Goal: Transaction & Acquisition: Purchase product/service

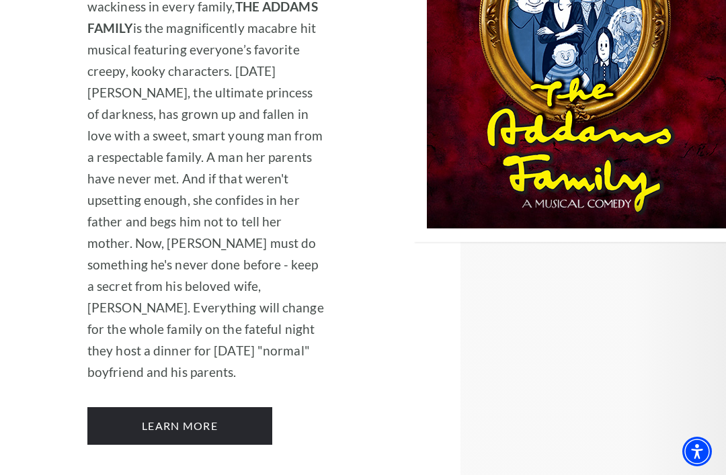
scroll to position [1802, 0]
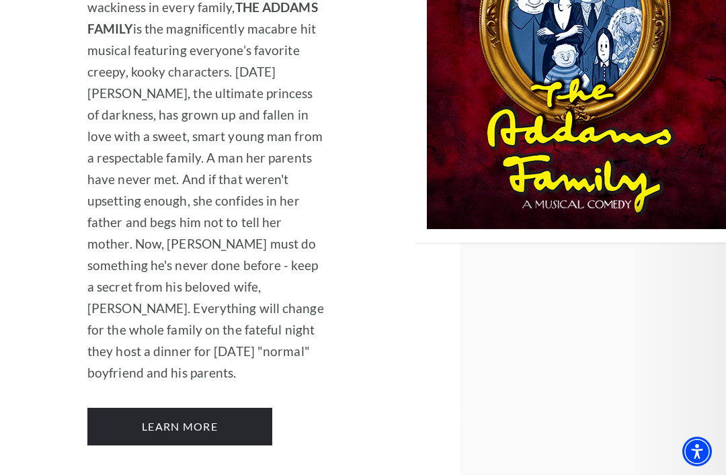
click at [132, 408] on link "Learn More" at bounding box center [179, 427] width 185 height 38
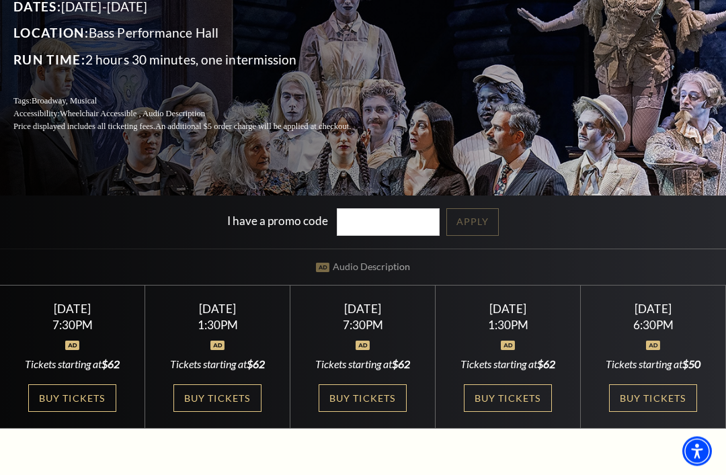
scroll to position [171, 0]
click at [218, 412] on link "Buy Tickets" at bounding box center [216, 398] width 87 height 28
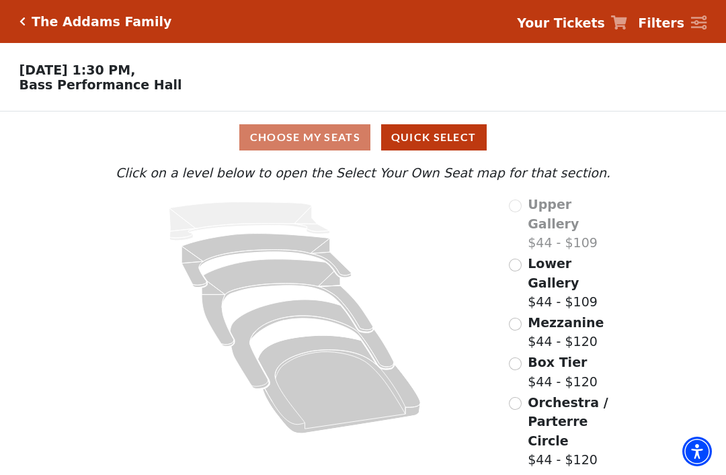
click at [520, 318] on input "Mezzanine$44 - $120\a" at bounding box center [515, 324] width 13 height 13
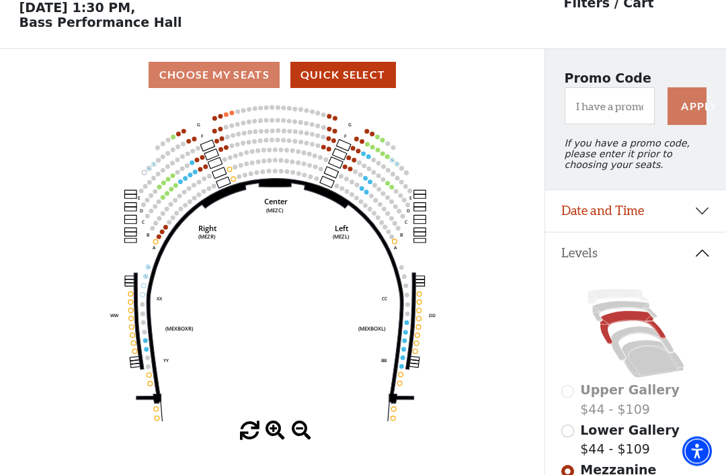
scroll to position [62, 0]
click at [240, 86] on div "Choose My Seats Quick Select" at bounding box center [272, 75] width 544 height 26
click at [241, 69] on div "Choose My Seats Quick Select" at bounding box center [272, 75] width 544 height 26
click at [239, 88] on div "Choose My Seats Quick Select" at bounding box center [272, 75] width 544 height 26
click at [228, 79] on div "Choose My Seats Quick Select" at bounding box center [272, 75] width 544 height 26
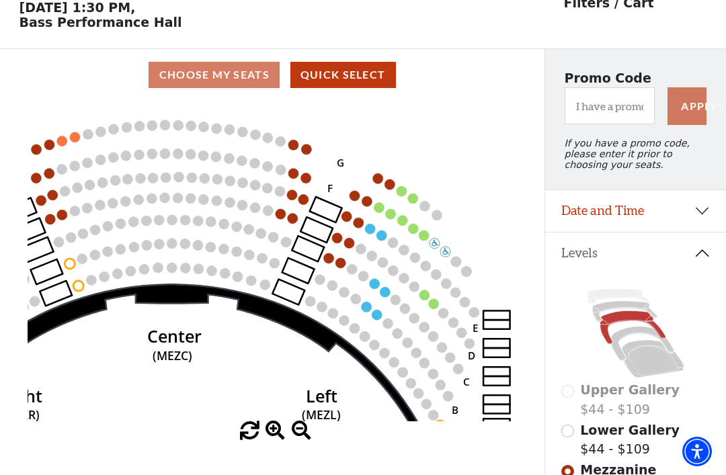
click at [324, 245] on rect at bounding box center [308, 249] width 32 height 26
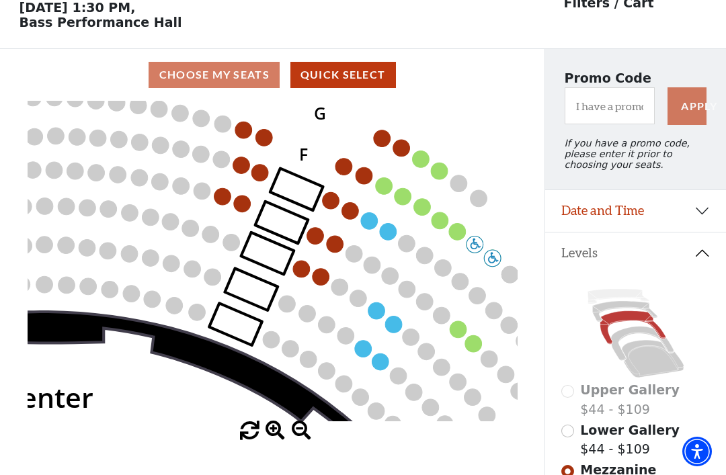
click at [453, 236] on circle at bounding box center [456, 231] width 17 height 17
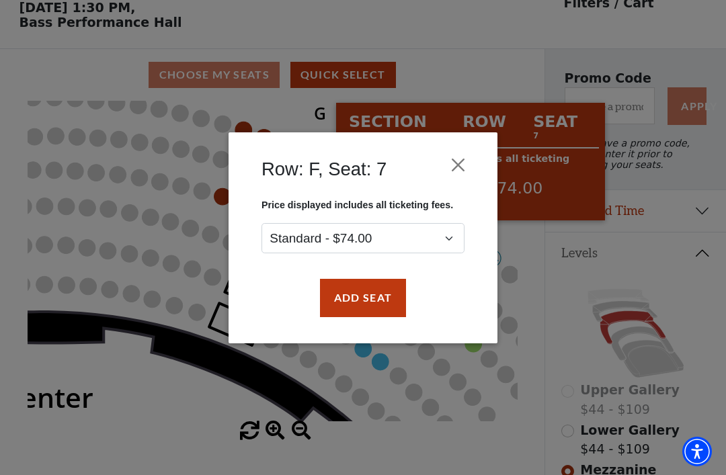
click at [378, 297] on button "Add Seat" at bounding box center [363, 298] width 86 height 38
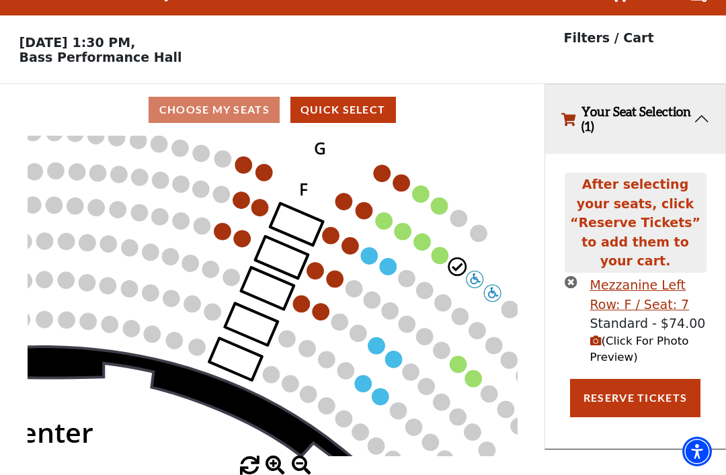
click at [438, 247] on circle at bounding box center [439, 255] width 17 height 17
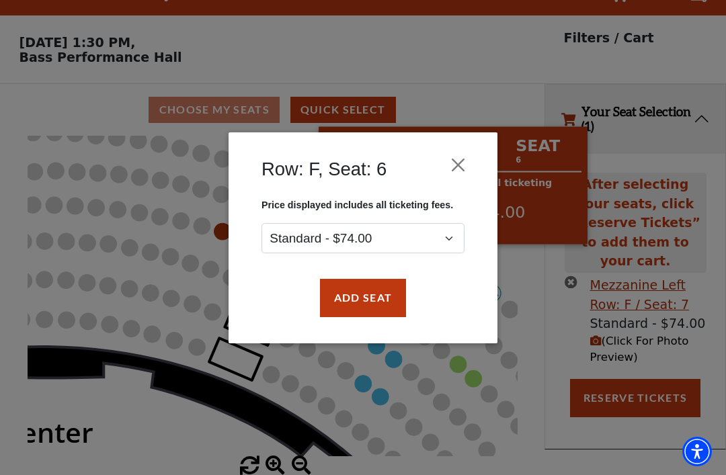
click at [384, 297] on button "Add Seat" at bounding box center [363, 298] width 86 height 38
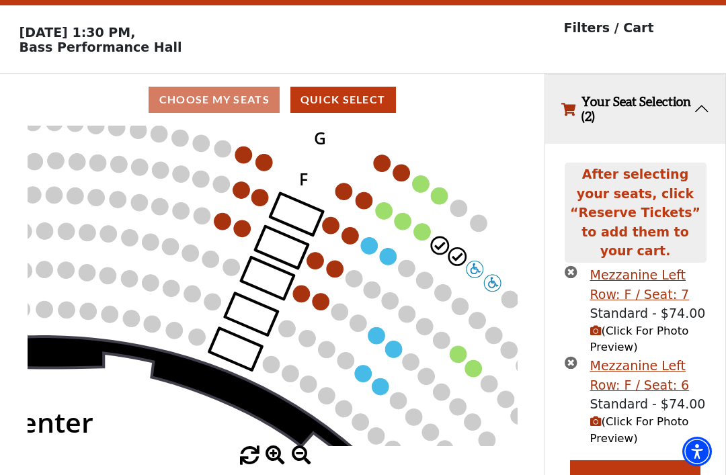
scroll to position [37, 0]
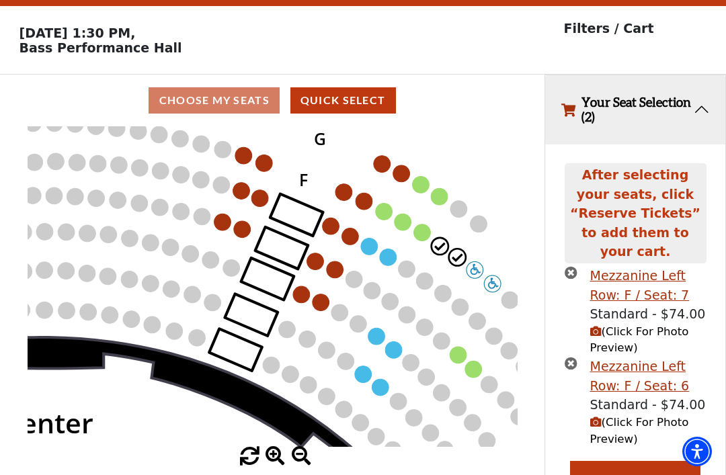
click at [421, 235] on circle at bounding box center [421, 232] width 17 height 17
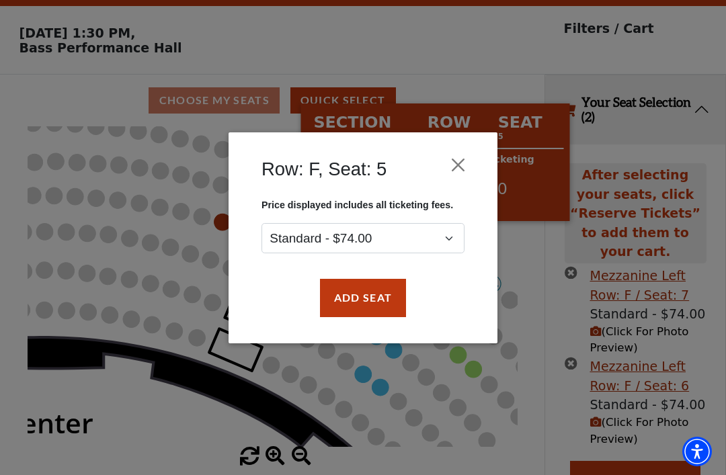
click at [382, 298] on button "Add Seat" at bounding box center [363, 298] width 86 height 38
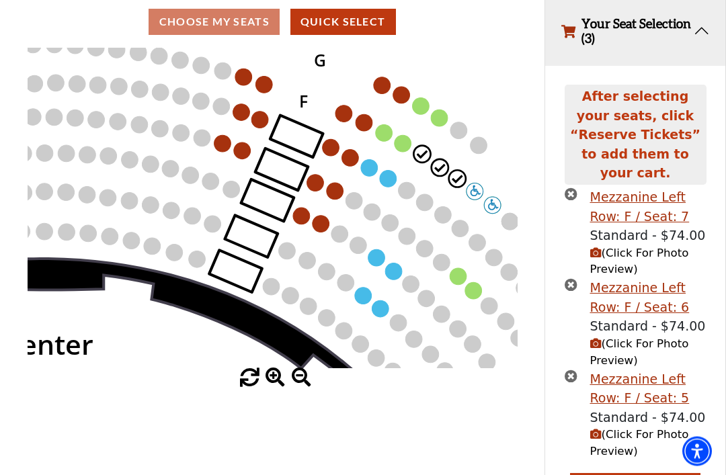
scroll to position [126, 0]
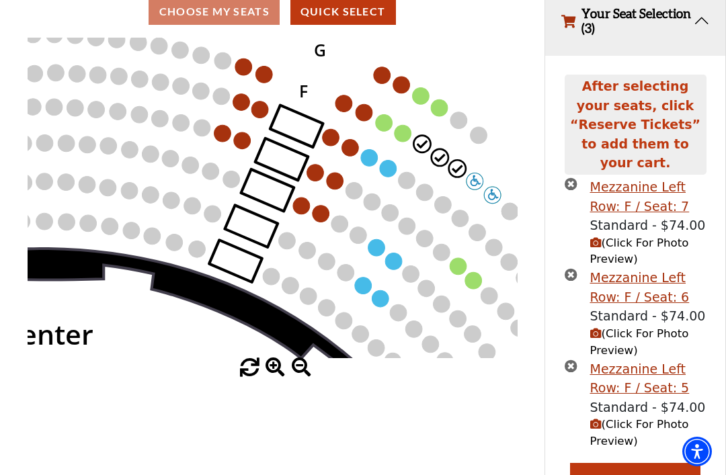
click at [409, 140] on circle at bounding box center [402, 133] width 17 height 17
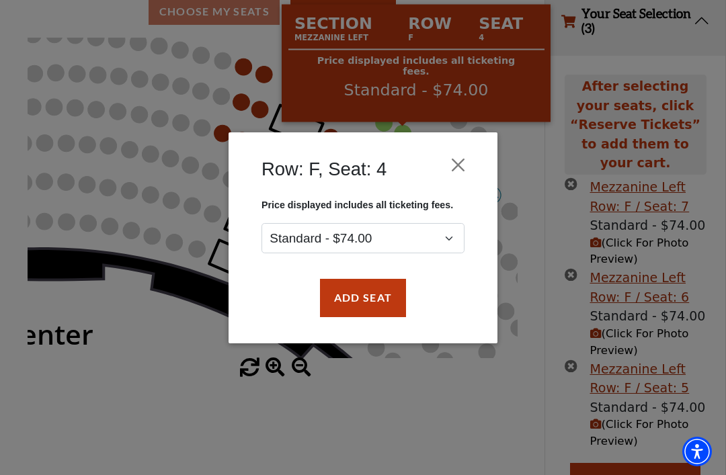
click at [383, 300] on button "Add Seat" at bounding box center [363, 298] width 86 height 38
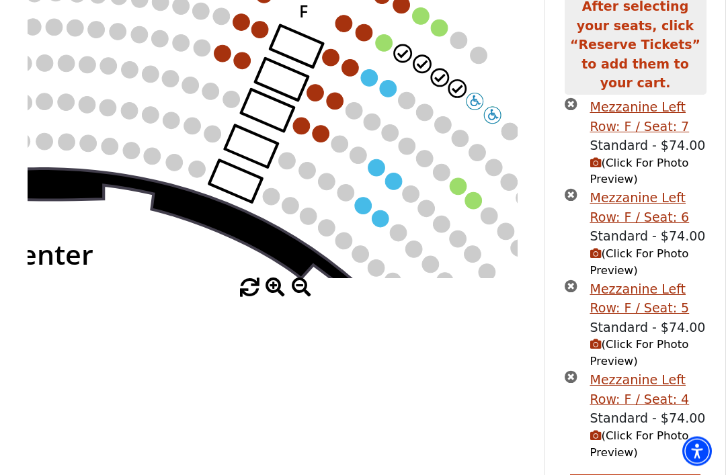
scroll to position [214, 0]
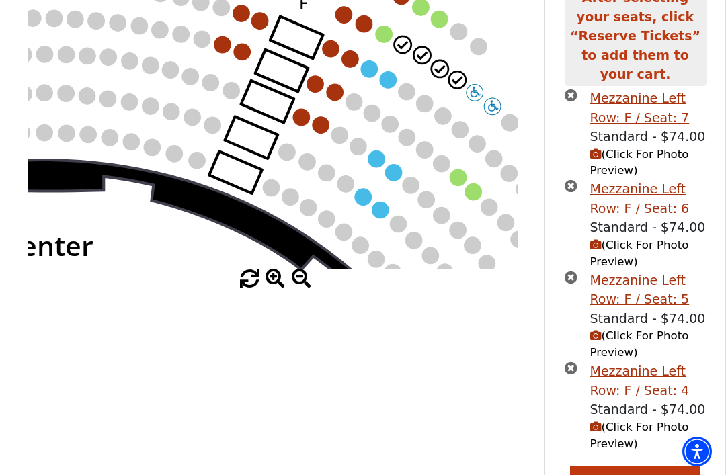
click at [390, 34] on circle at bounding box center [383, 34] width 17 height 17
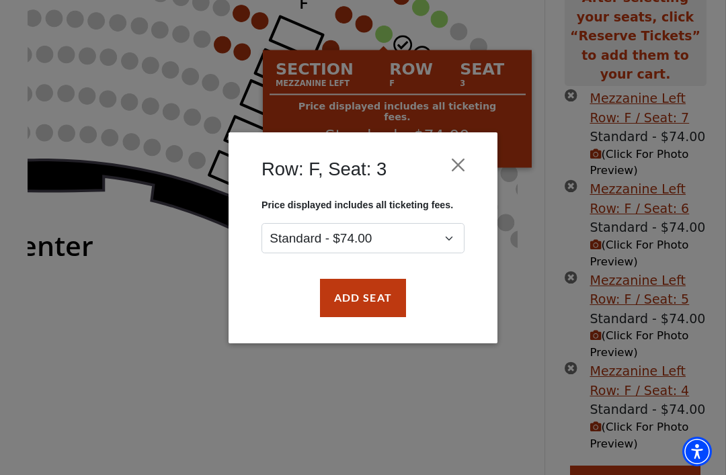
click at [377, 298] on button "Add Seat" at bounding box center [363, 298] width 86 height 38
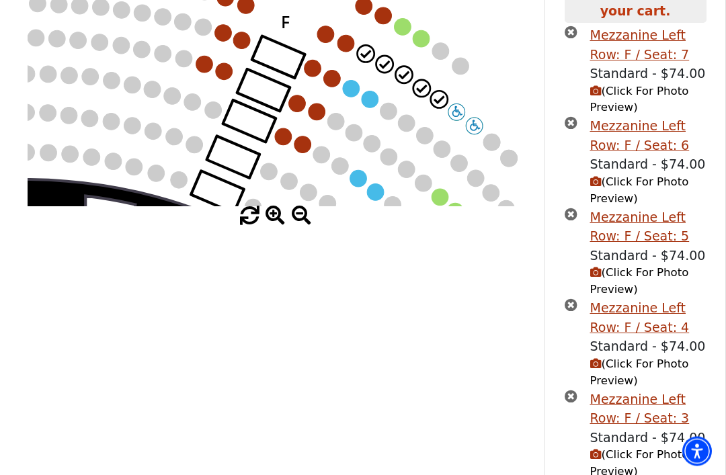
scroll to position [292, 0]
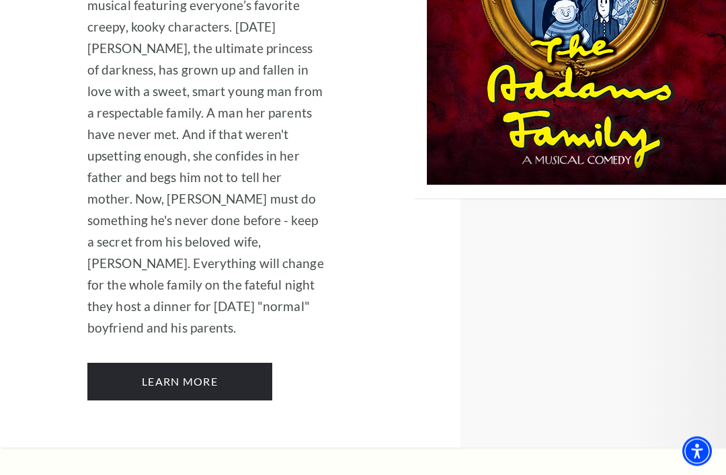
scroll to position [1862, 0]
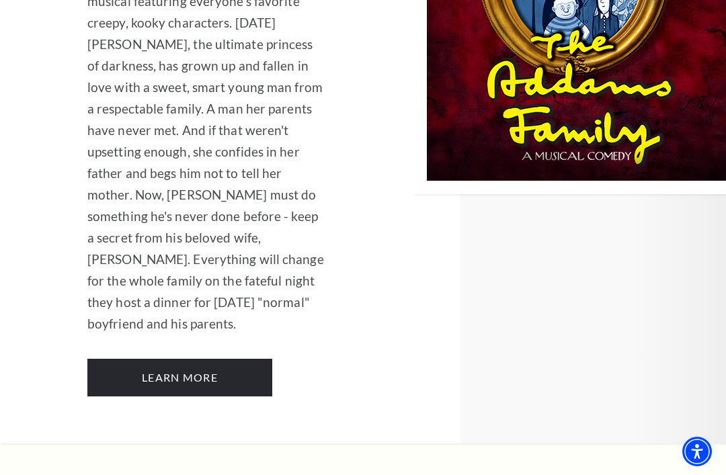
click at [215, 359] on link "Learn More" at bounding box center [179, 378] width 185 height 38
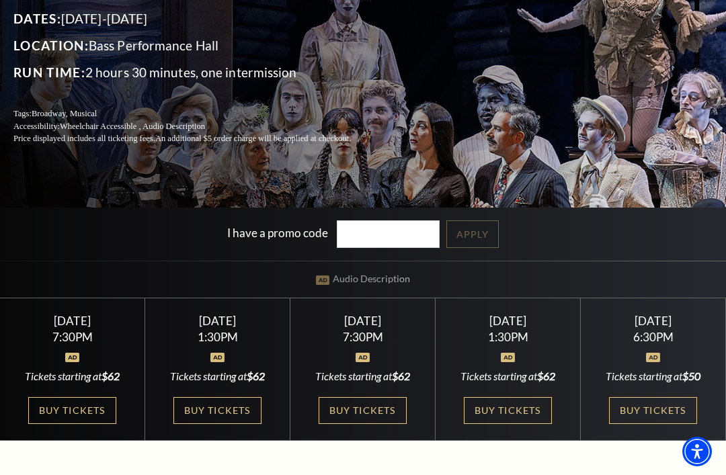
scroll to position [171, 0]
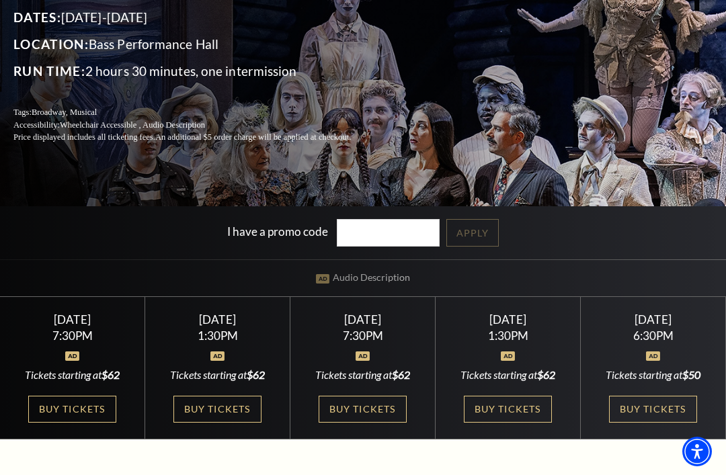
click at [235, 341] on div "1:30PM" at bounding box center [217, 335] width 113 height 11
click at [207, 423] on link "Buy Tickets" at bounding box center [216, 410] width 87 height 28
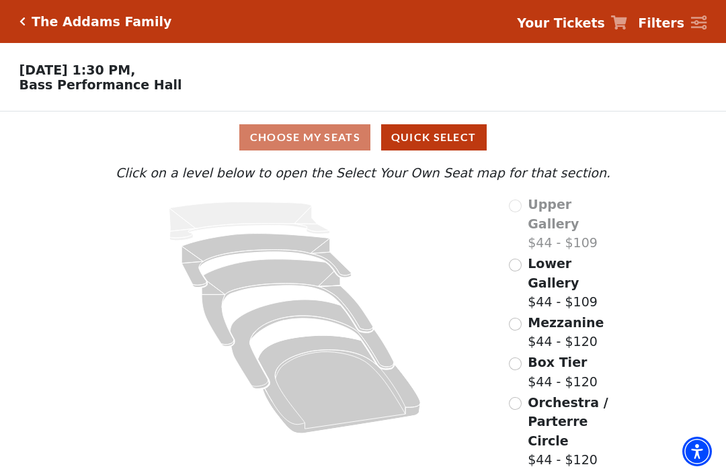
click at [527, 254] on div "Lower Gallery $44 - $109" at bounding box center [567, 283] width 117 height 58
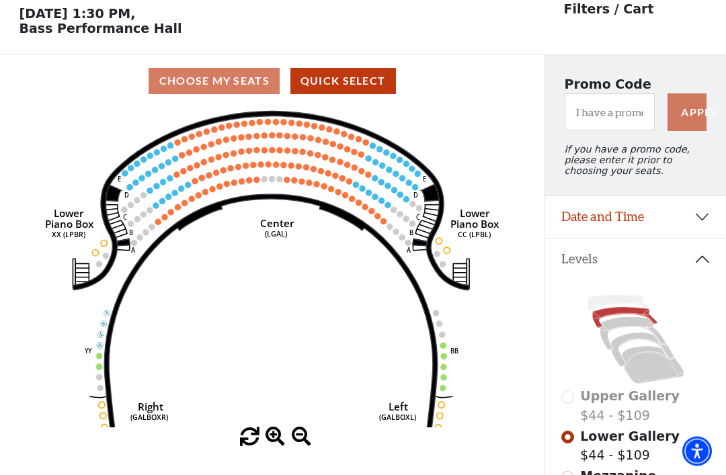
scroll to position [56, 0]
click at [444, 396] on icon "Right (GALBOXR) E D C B A E D C B A YY ZZ Left (GALBOXL) BB AA Center Lower Pia…" at bounding box center [273, 267] width 490 height 321
click at [236, 73] on div "Choose My Seats Quick Select" at bounding box center [272, 81] width 544 height 26
click at [254, 77] on div "Choose My Seats Quick Select" at bounding box center [272, 81] width 544 height 26
click at [234, 93] on div "Choose My Seats Quick Select" at bounding box center [272, 81] width 544 height 26
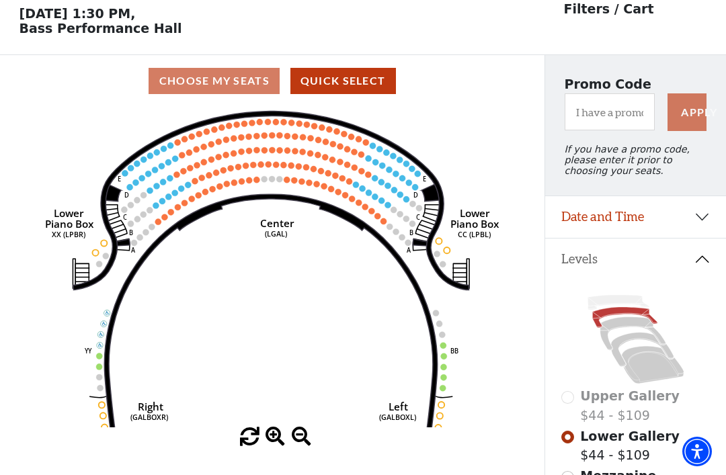
click at [236, 84] on div "Choose My Seats Quick Select" at bounding box center [272, 81] width 544 height 26
click at [444, 391] on circle at bounding box center [443, 388] width 6 height 6
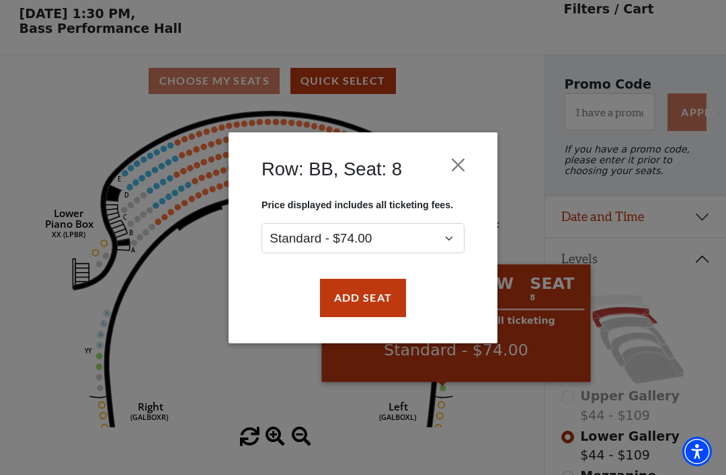
click at [462, 175] on button "Close" at bounding box center [459, 165] width 26 height 26
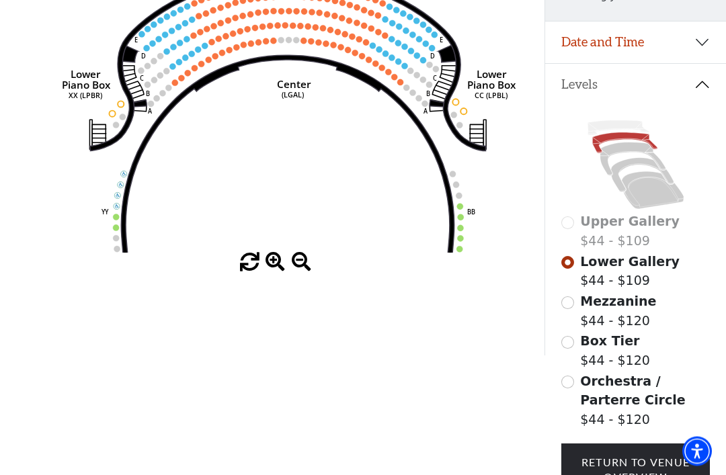
scroll to position [308, 0]
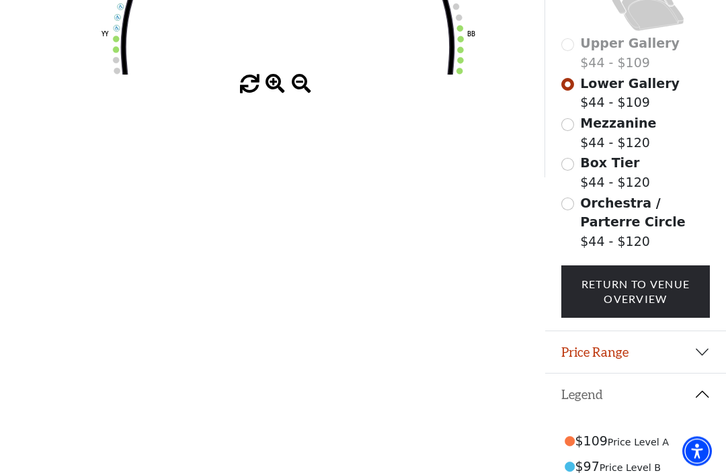
scroll to position [425, 0]
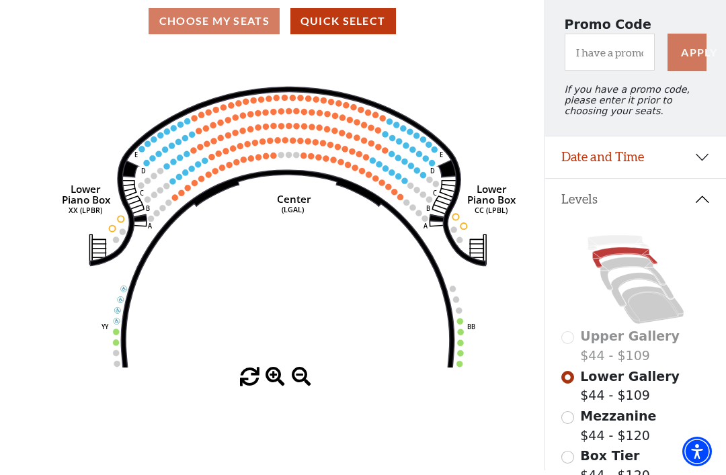
scroll to position [115, 0]
